Goal: Find specific page/section: Find specific page/section

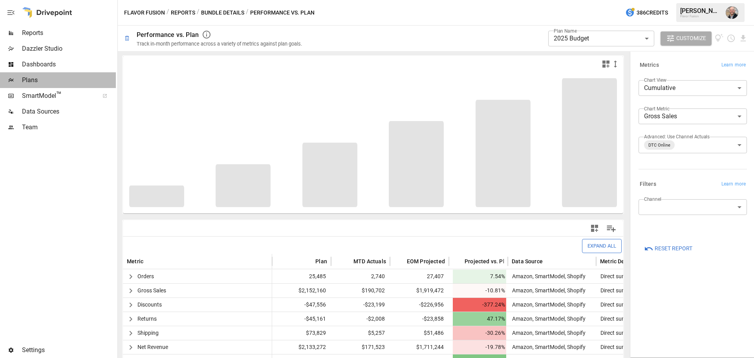
click at [46, 80] on span "Plans" at bounding box center [69, 79] width 94 height 9
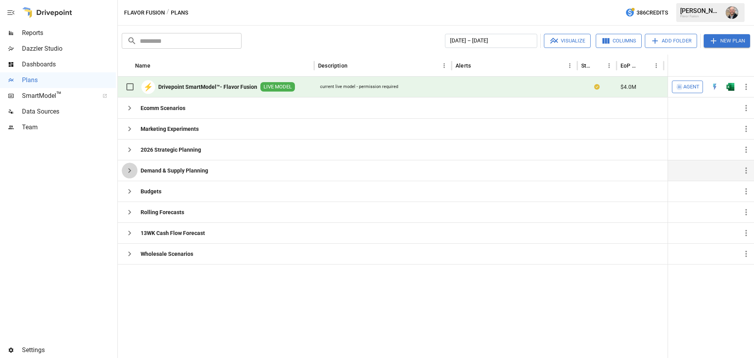
click at [130, 174] on icon "button" at bounding box center [129, 170] width 9 height 9
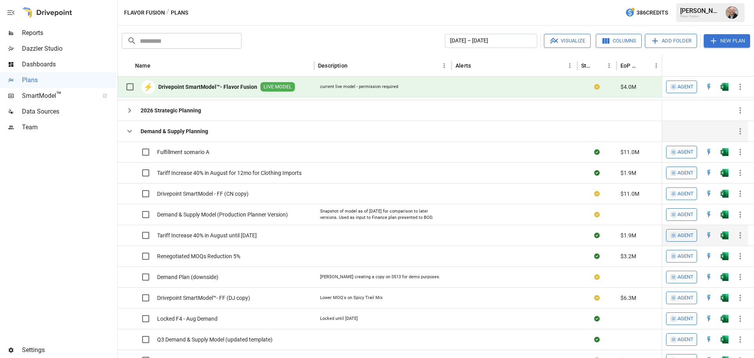
scroll to position [66, 0]
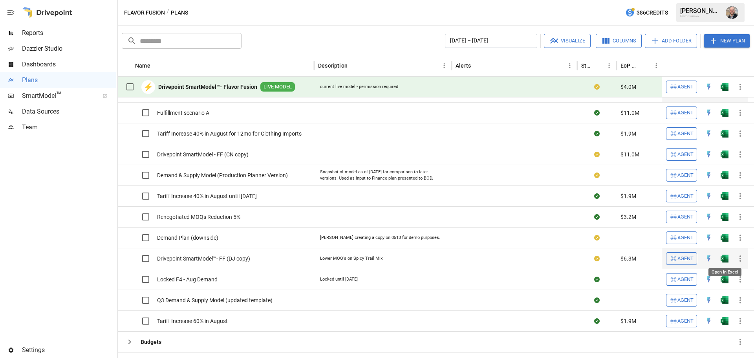
click at [724, 258] on img "Open in Excel" at bounding box center [725, 259] width 8 height 8
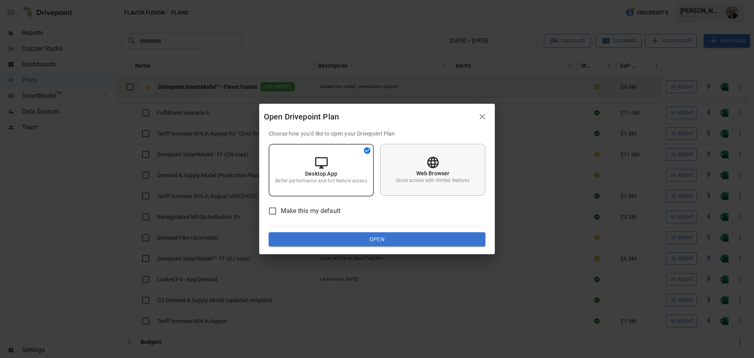
click at [455, 183] on p "Quick access with limited features" at bounding box center [432, 180] width 73 height 7
click at [428, 225] on div "Choose how you'd like to open your Drivepoint Plan Desktop App Better performan…" at bounding box center [377, 188] width 217 height 117
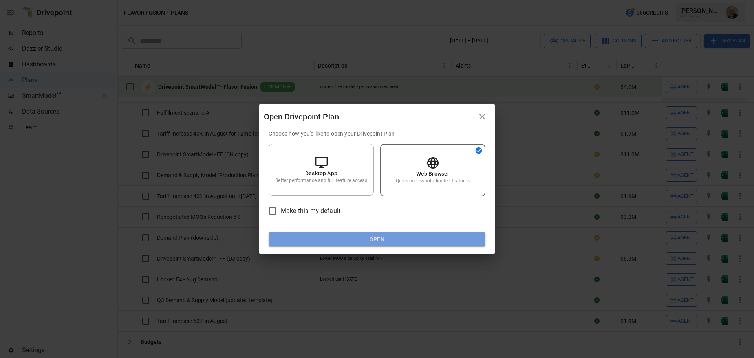
click at [433, 246] on button "Open" at bounding box center [377, 239] width 217 height 14
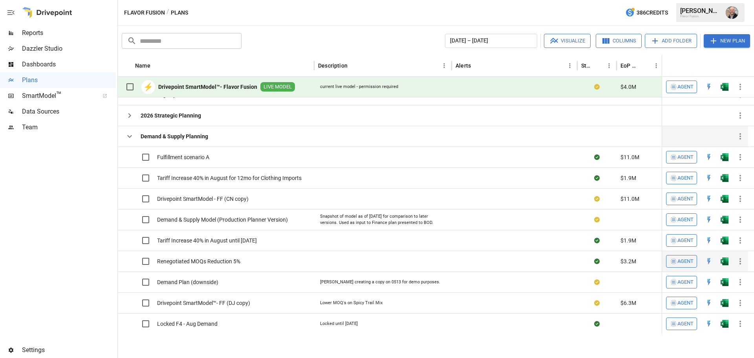
scroll to position [0, 0]
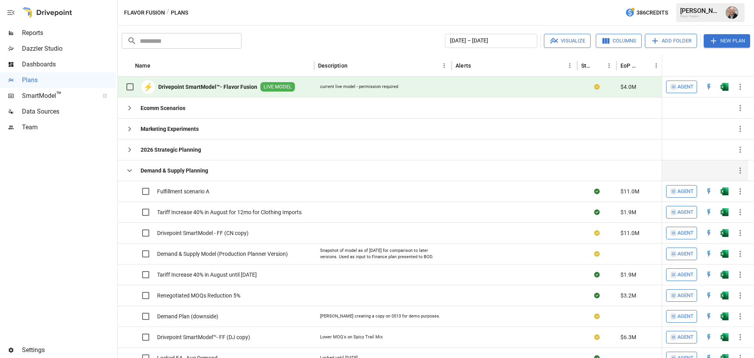
click at [125, 170] on button "button" at bounding box center [130, 171] width 16 height 16
